Goal: Information Seeking & Learning: Find specific page/section

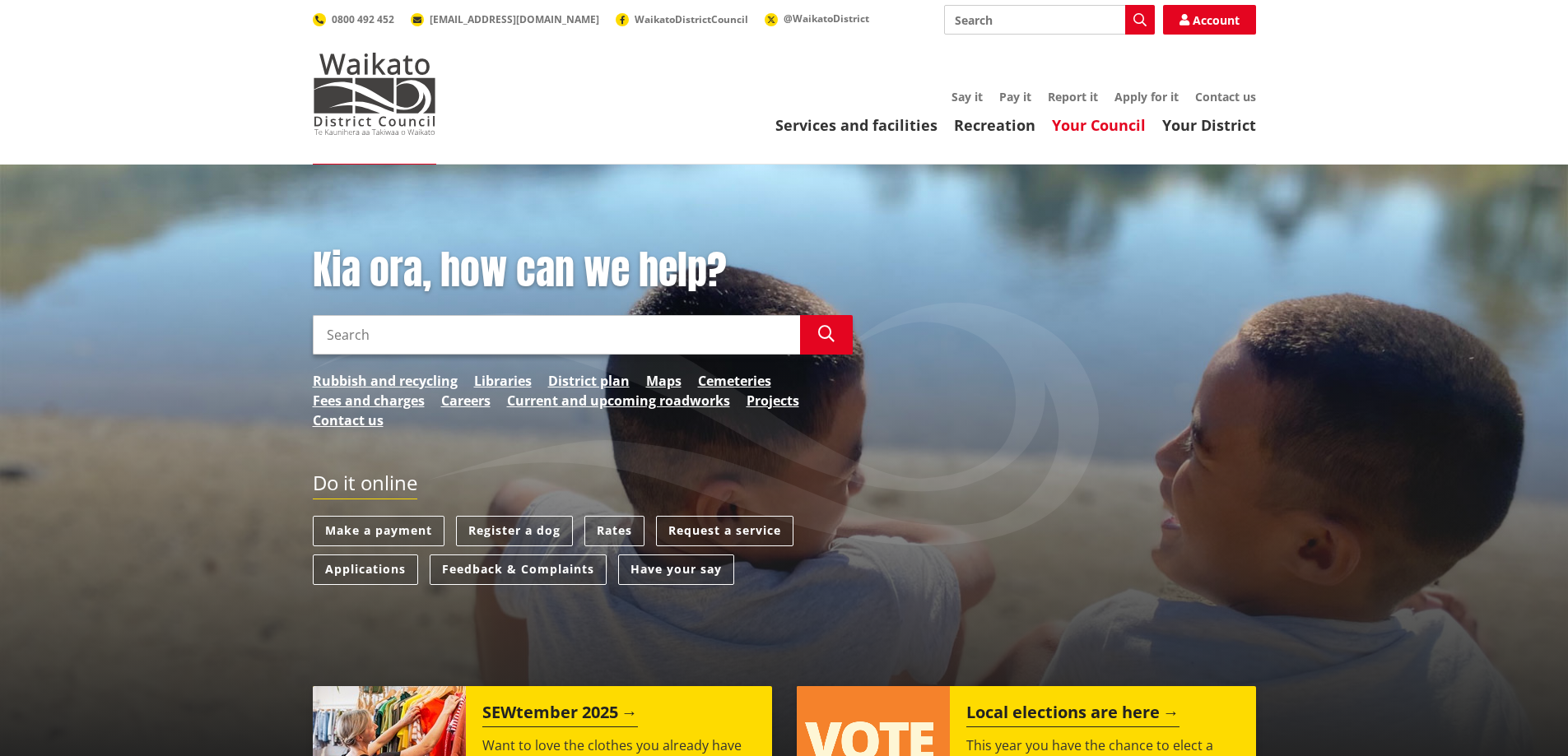
click at [1134, 125] on link "Your Council" at bounding box center [1099, 125] width 94 height 20
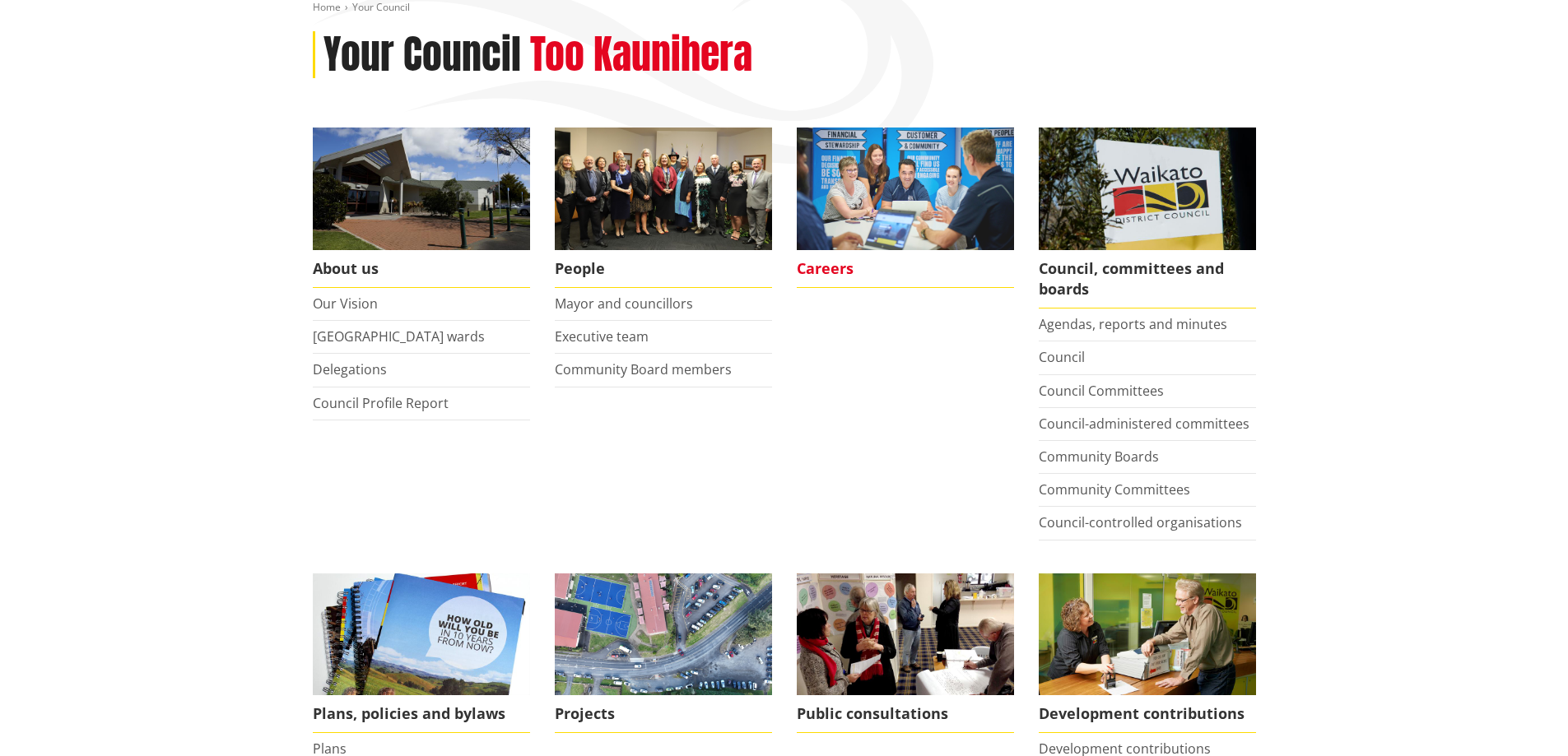
scroll to position [247, 0]
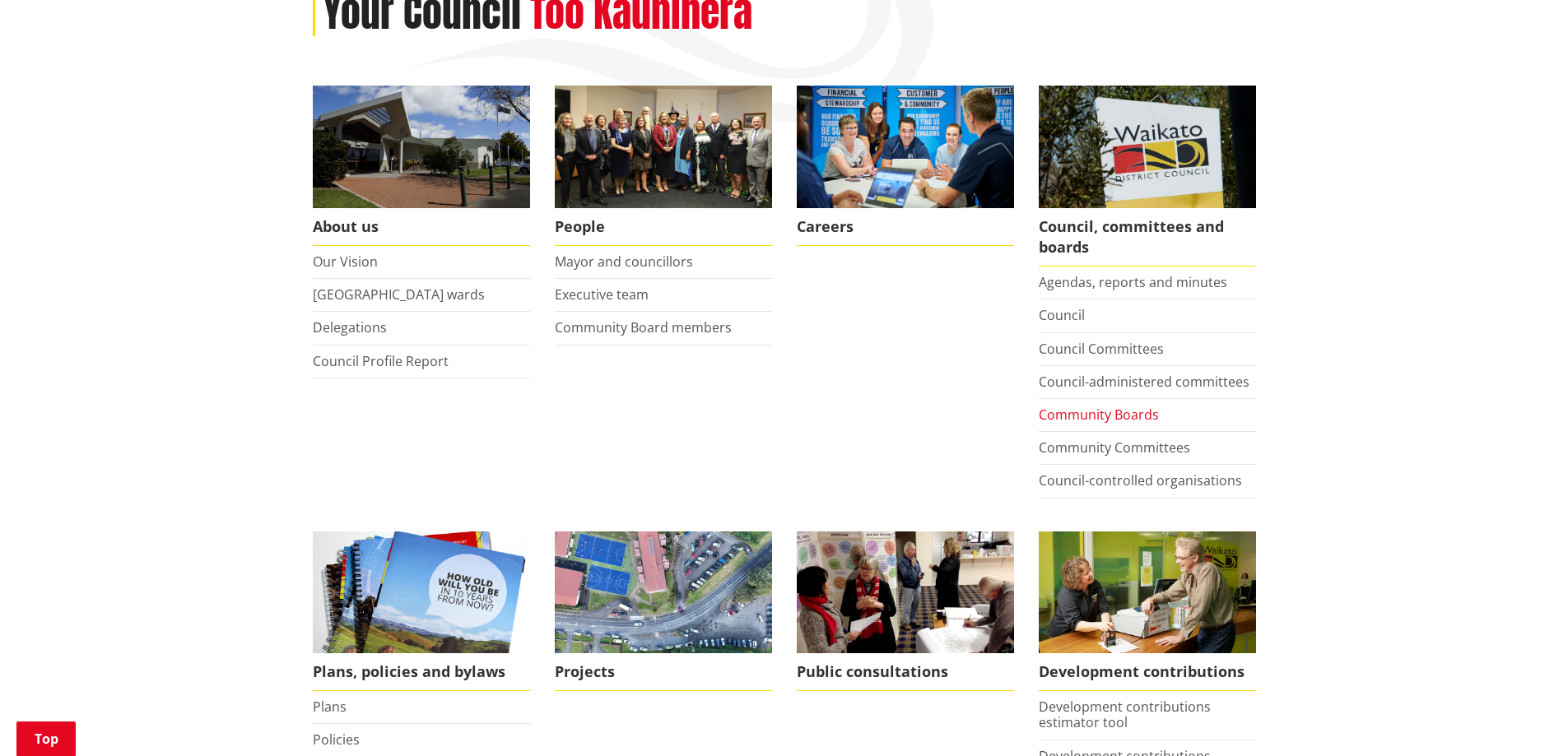
click at [1064, 414] on link "Community Boards" at bounding box center [1099, 415] width 120 height 18
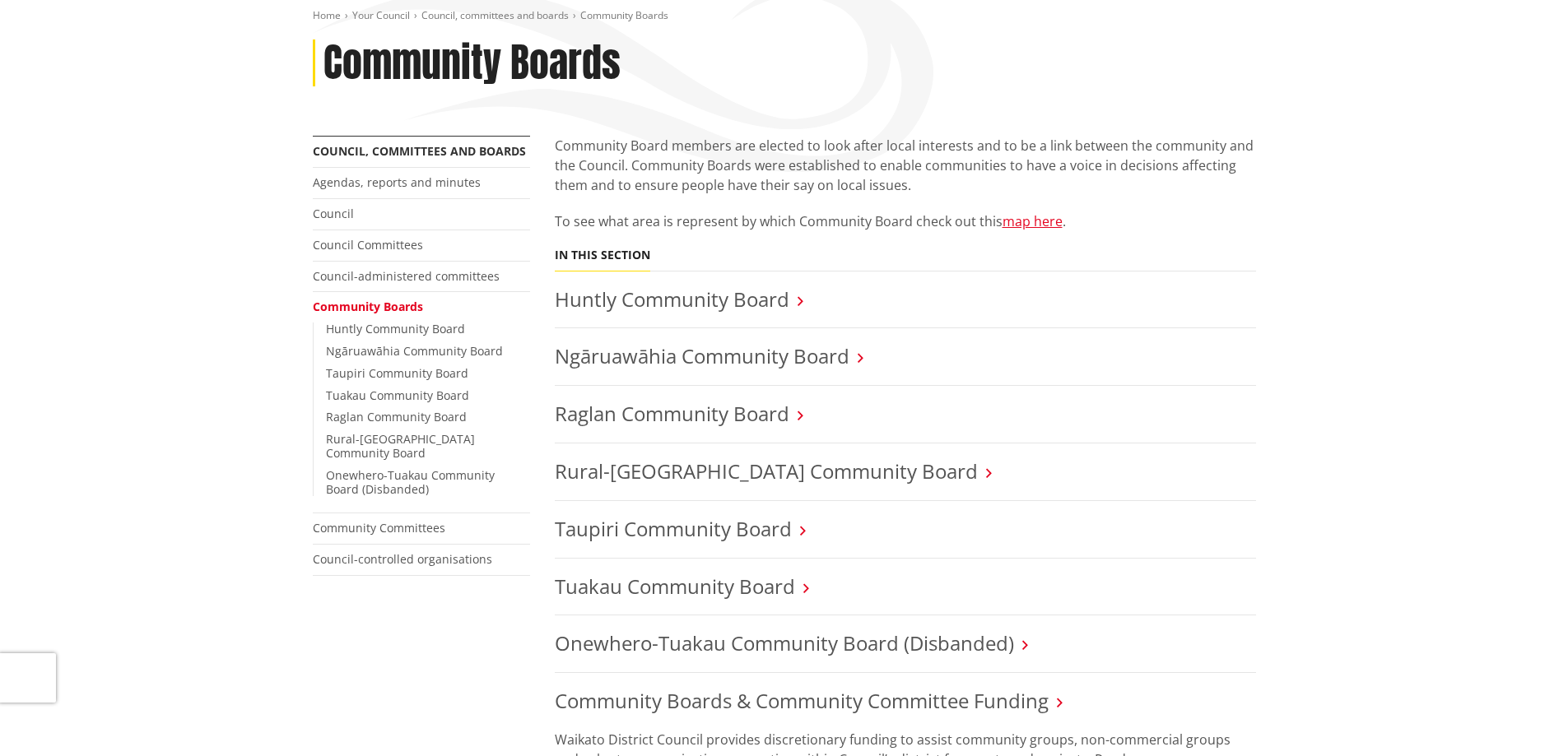
scroll to position [247, 0]
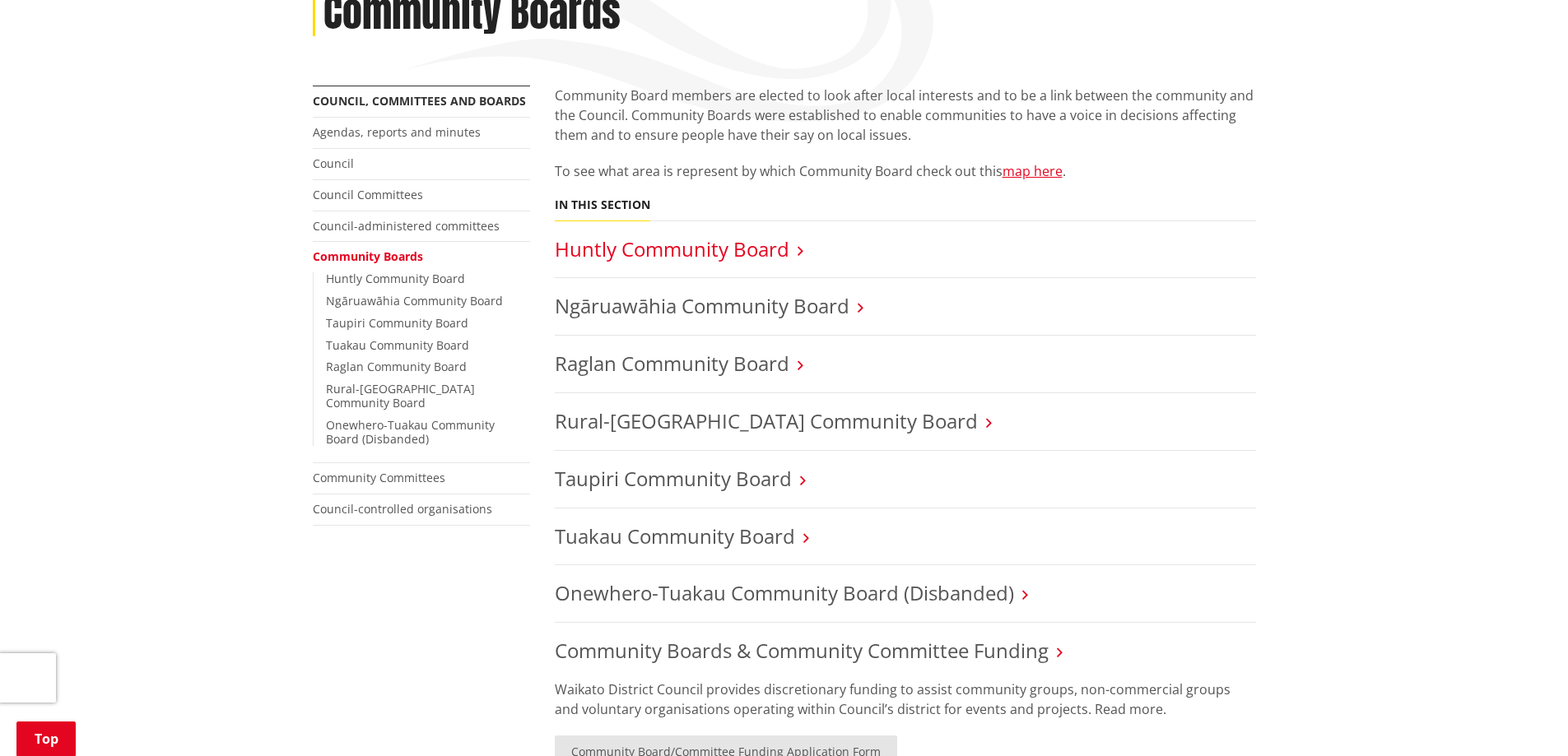
click at [617, 254] on link "Huntly Community Board" at bounding box center [672, 249] width 235 height 28
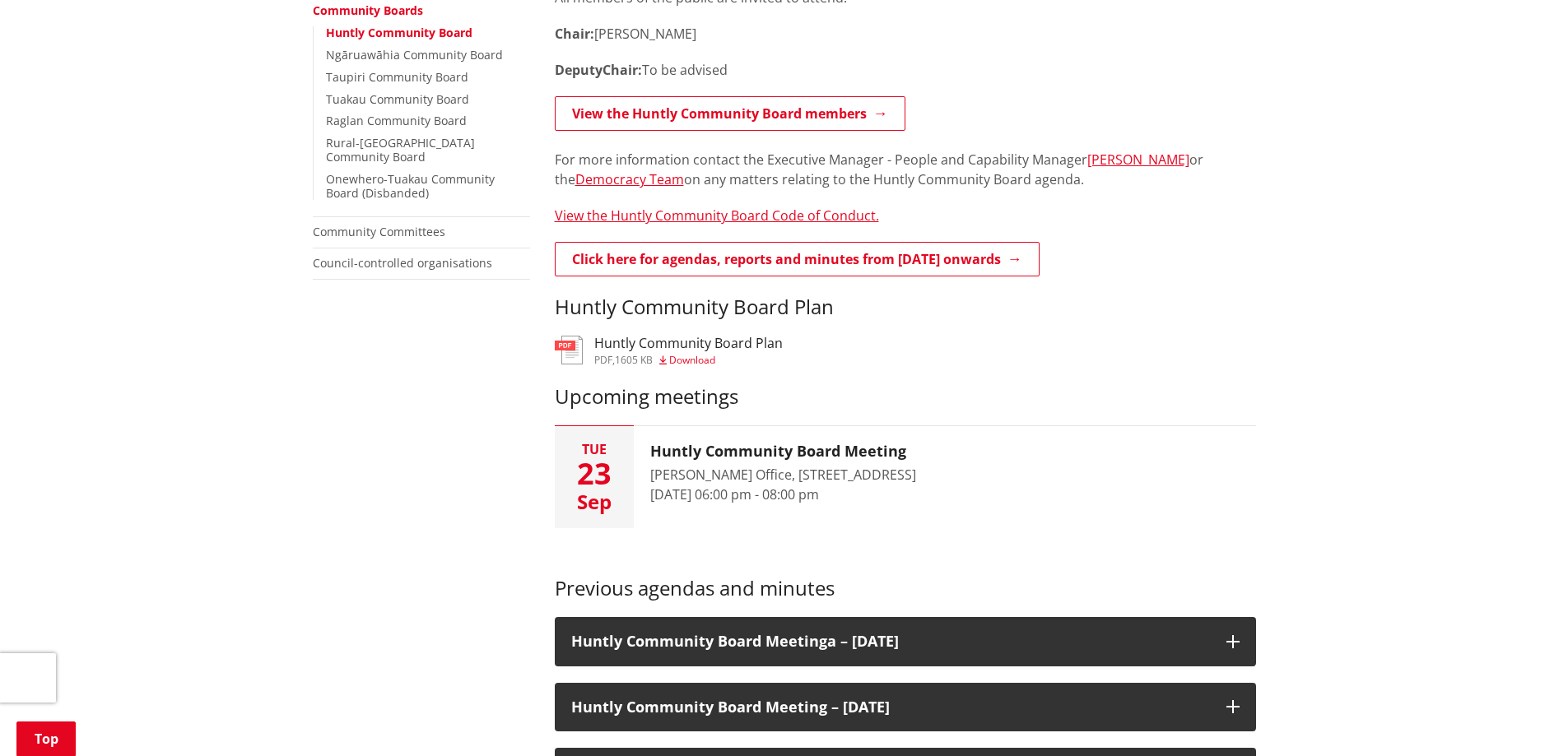
scroll to position [493, 0]
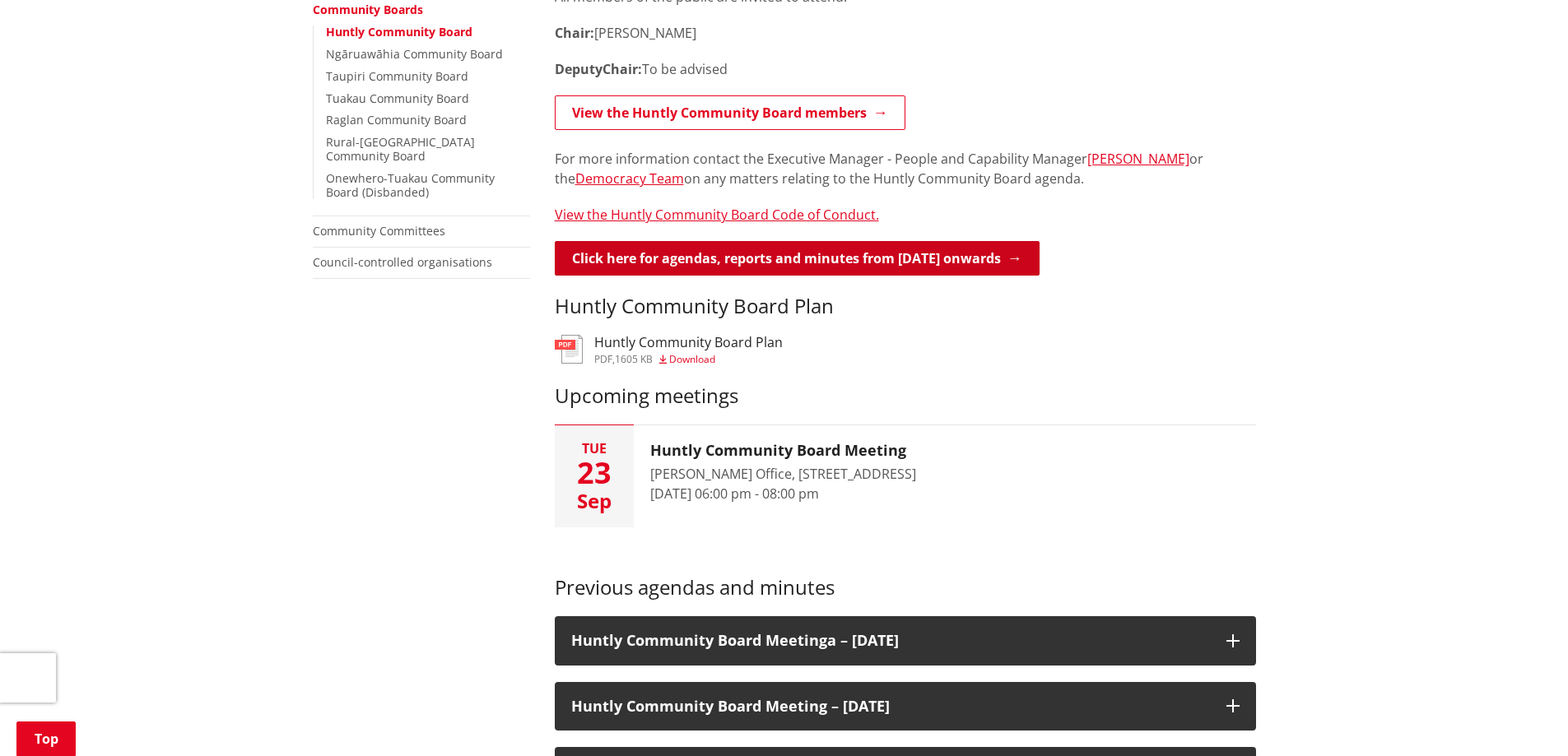
click at [883, 263] on link "Click here for agendas, reports and minutes from May 2024 onwards" at bounding box center [797, 258] width 485 height 35
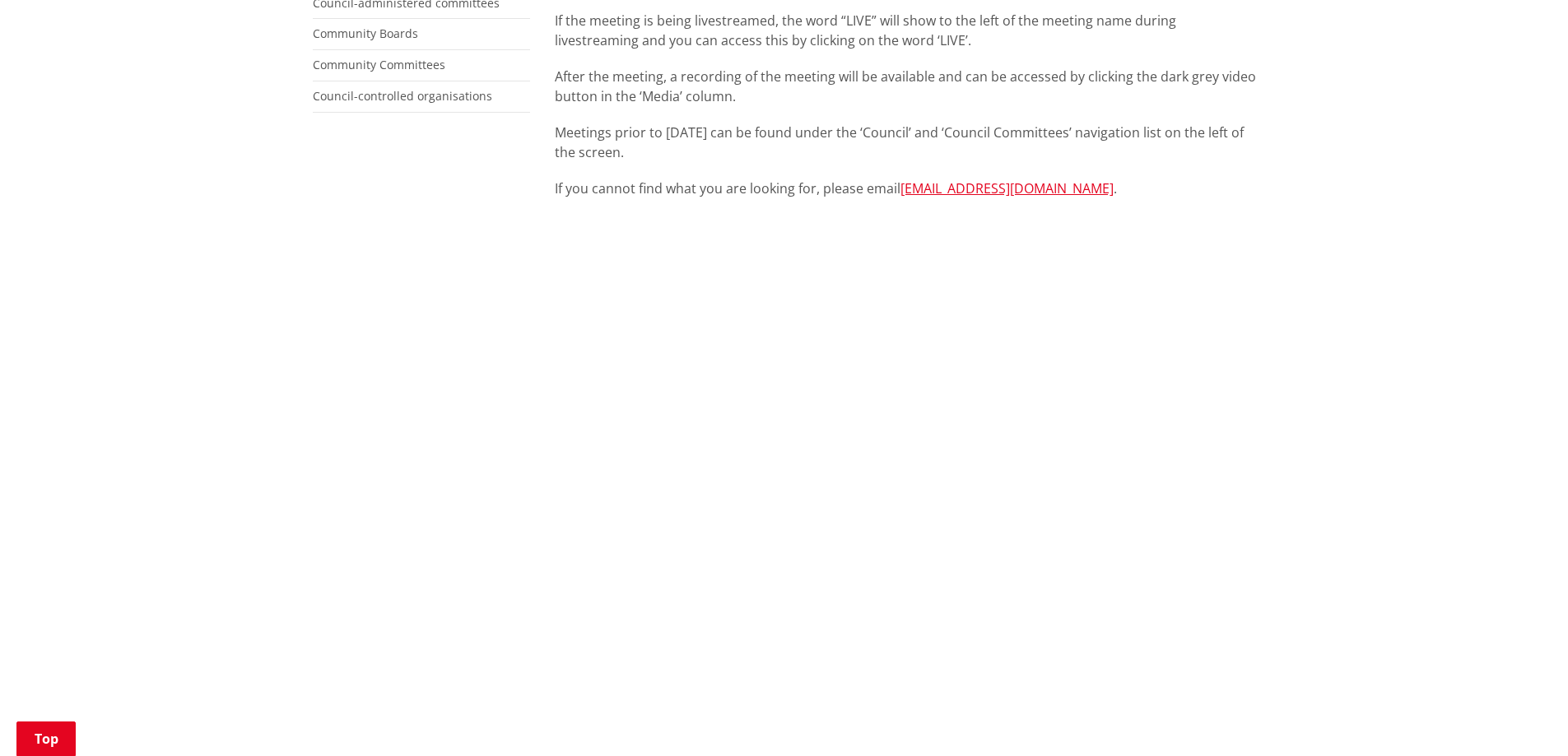
scroll to position [493, 0]
